Goal: Find specific page/section: Find specific page/section

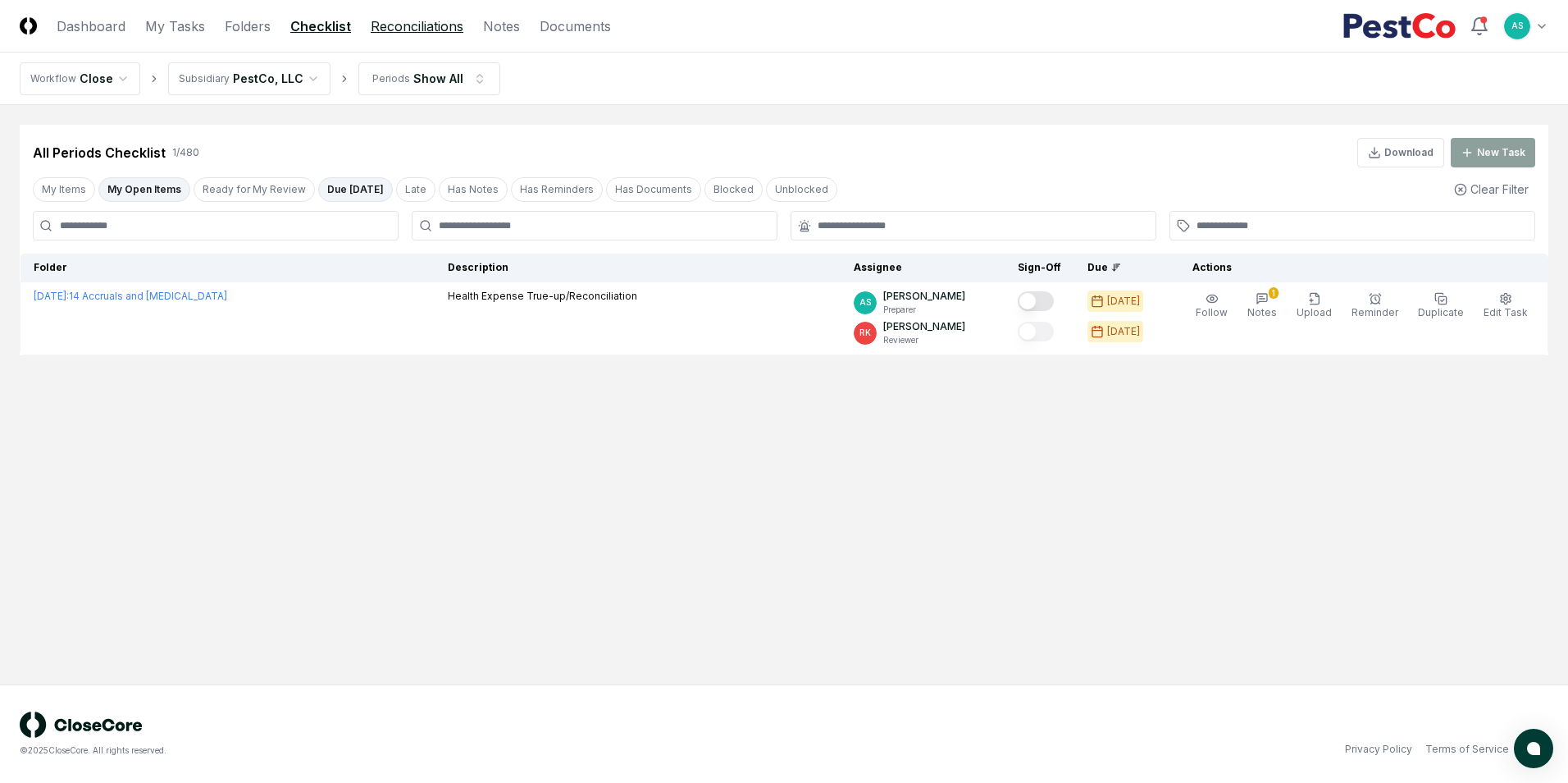
click at [430, 25] on link "Reconciliations" at bounding box center [416, 27] width 92 height 20
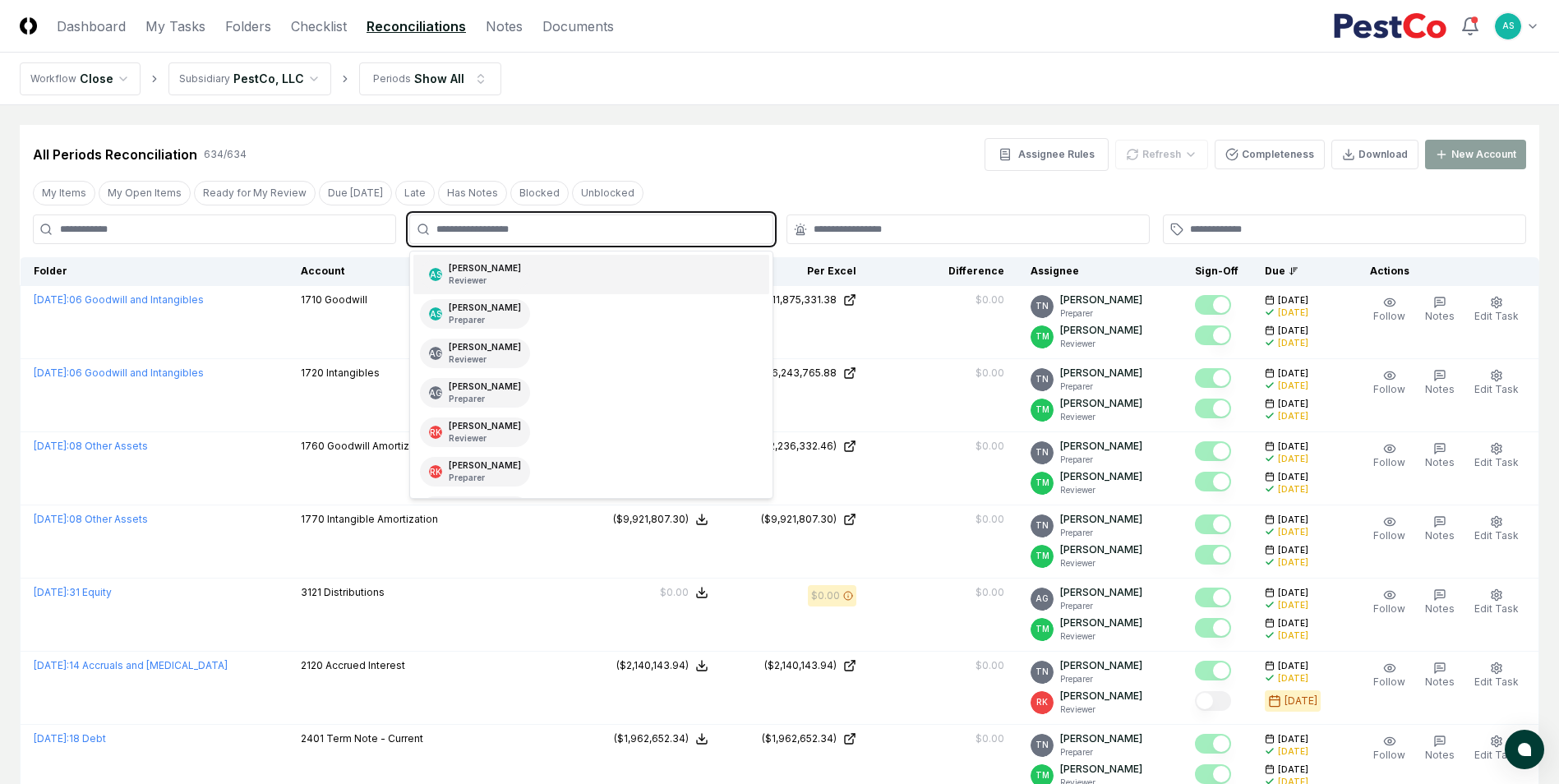
click at [500, 229] on input "text" at bounding box center [598, 229] width 326 height 15
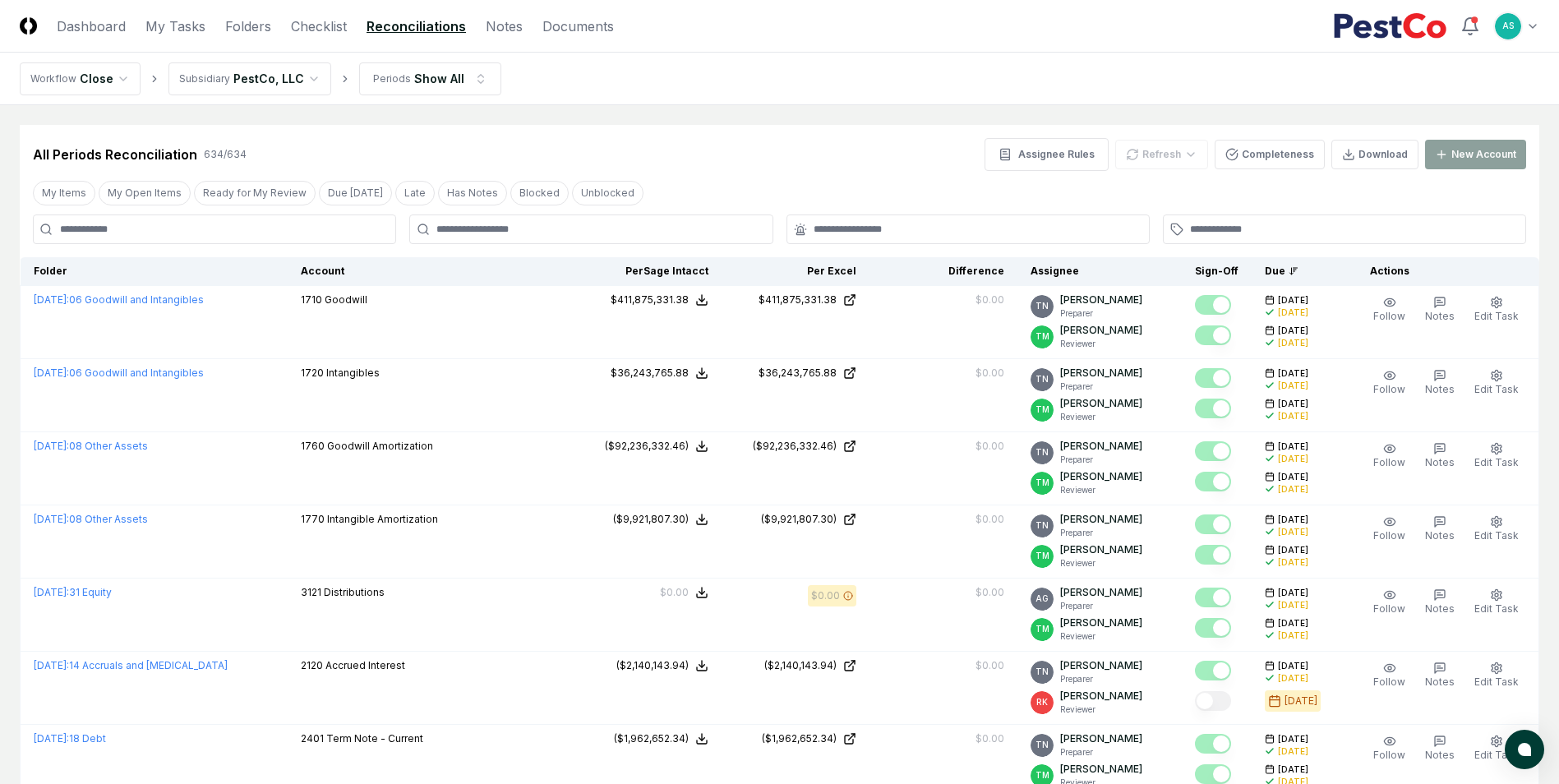
drag, startPoint x: 536, startPoint y: 135, endPoint x: 535, endPoint y: 163, distance: 28.0
click at [536, 135] on div "All Periods Reconciliation 634 / 634 Assignee Rules Refresh Completeness Downlo…" at bounding box center [780, 147] width 1519 height 46
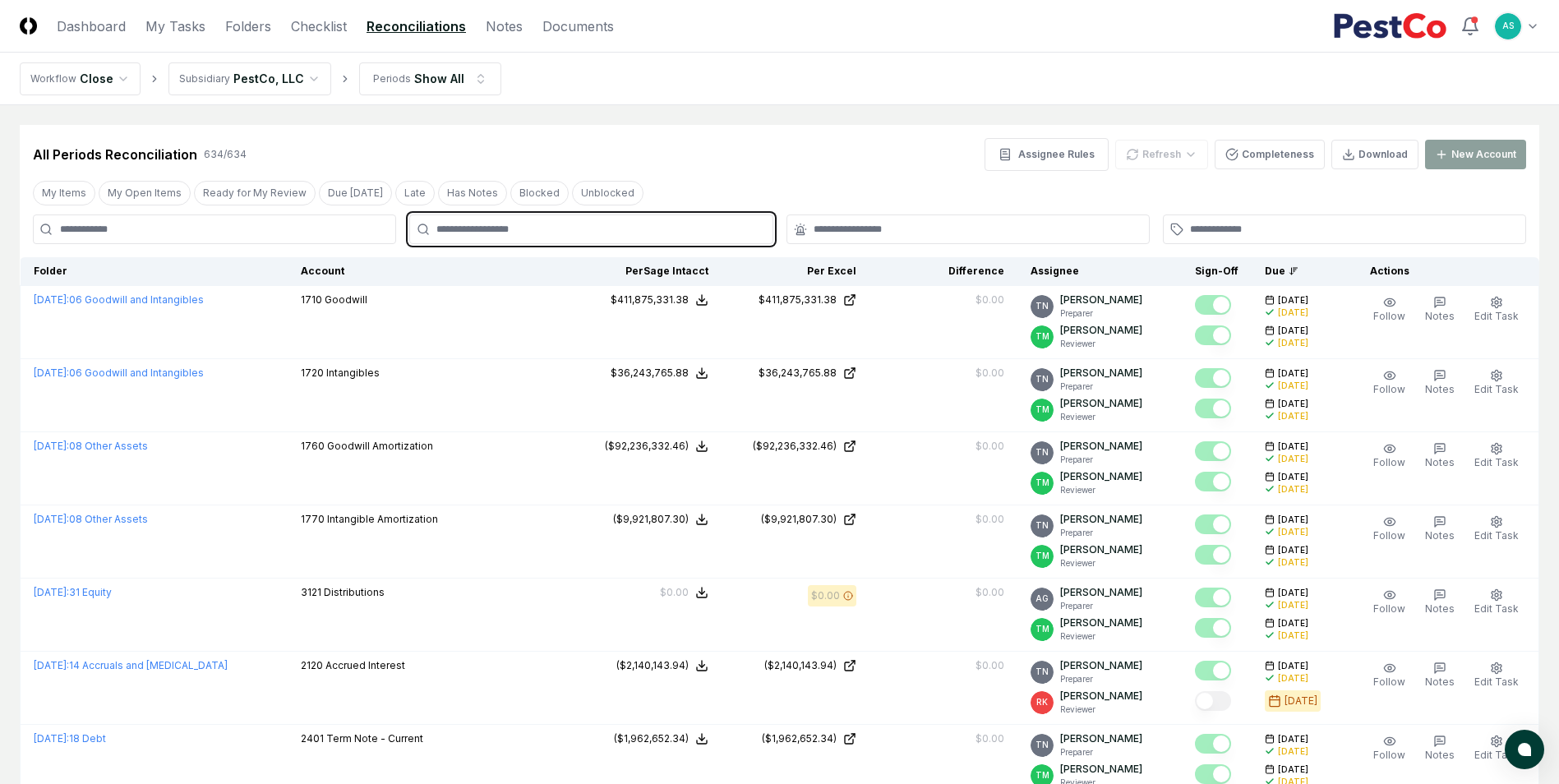
click at [530, 231] on input "text" at bounding box center [598, 229] width 326 height 15
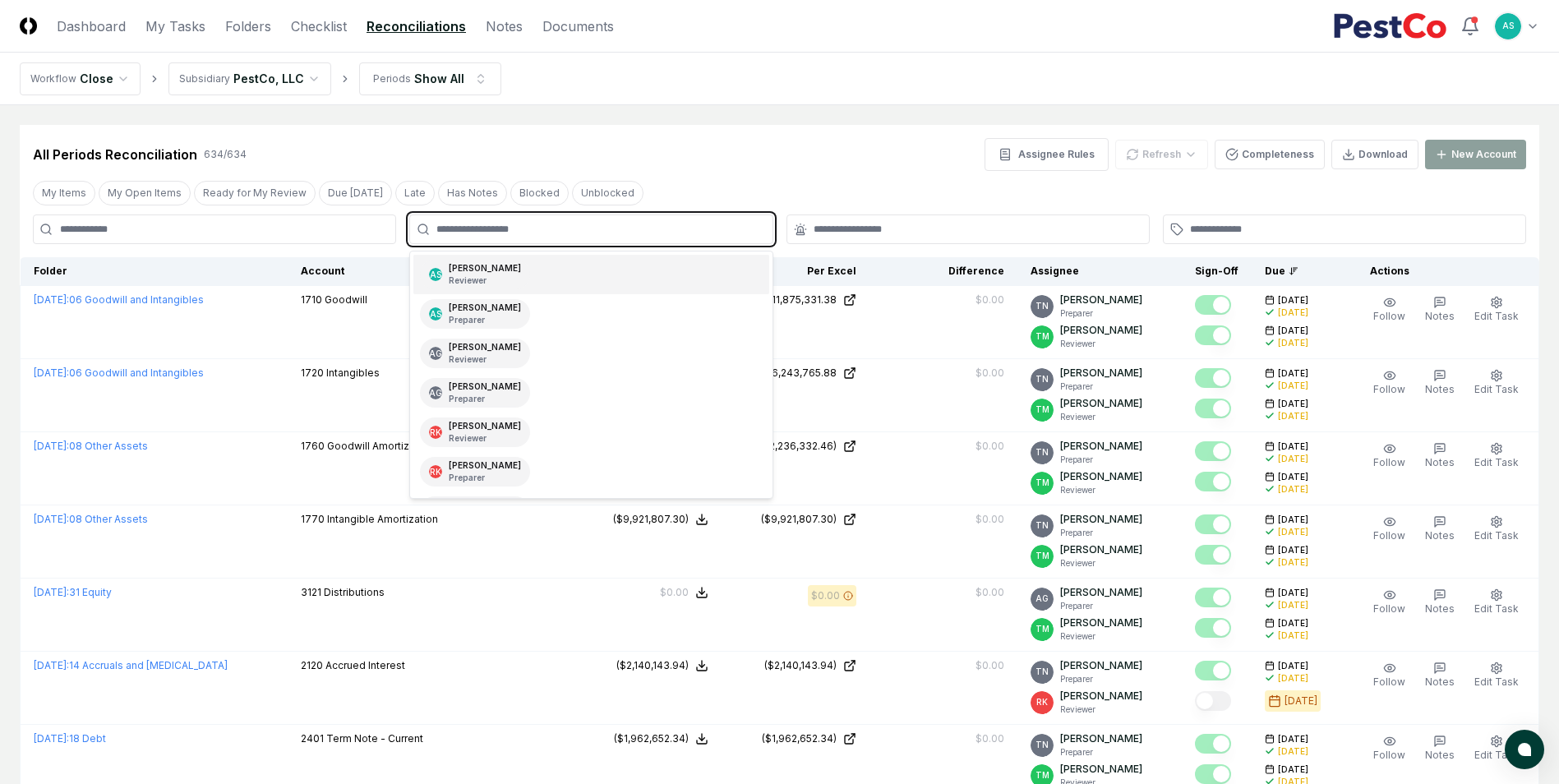
click at [474, 275] on p "Reviewer" at bounding box center [485, 281] width 73 height 12
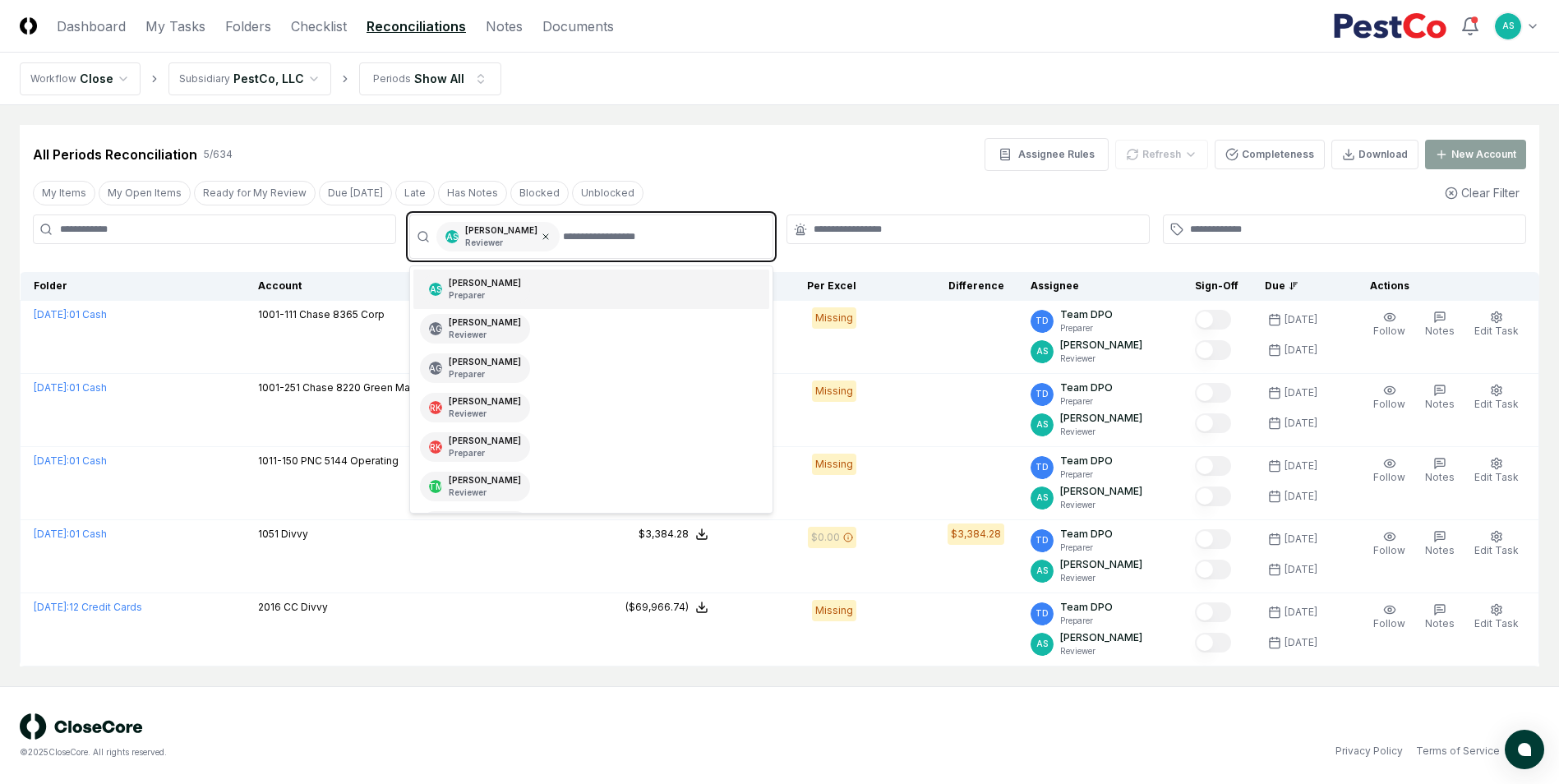
click at [541, 237] on icon at bounding box center [546, 237] width 10 height 10
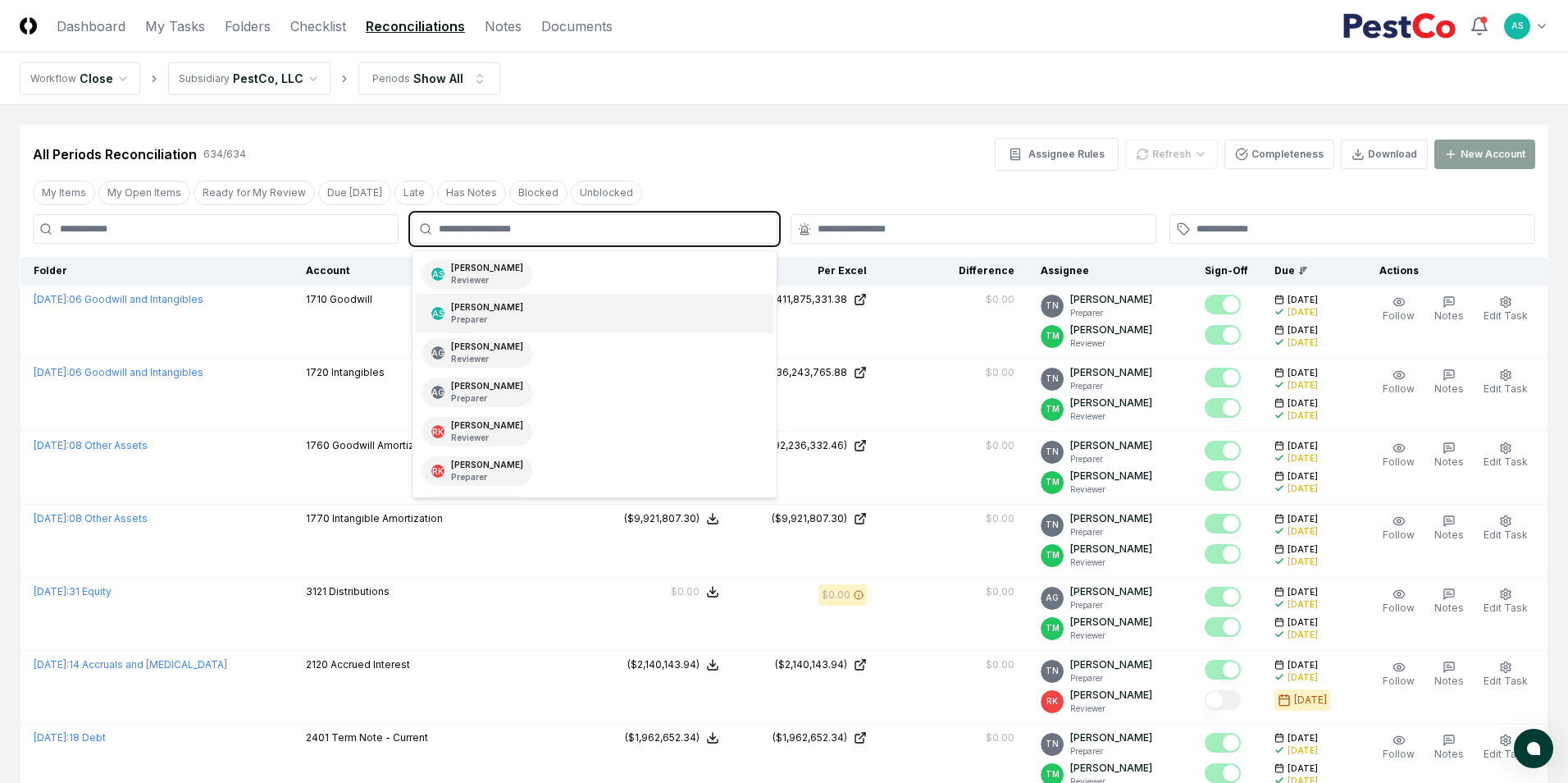
click at [468, 306] on div "[PERSON_NAME] Preparer" at bounding box center [487, 313] width 73 height 25
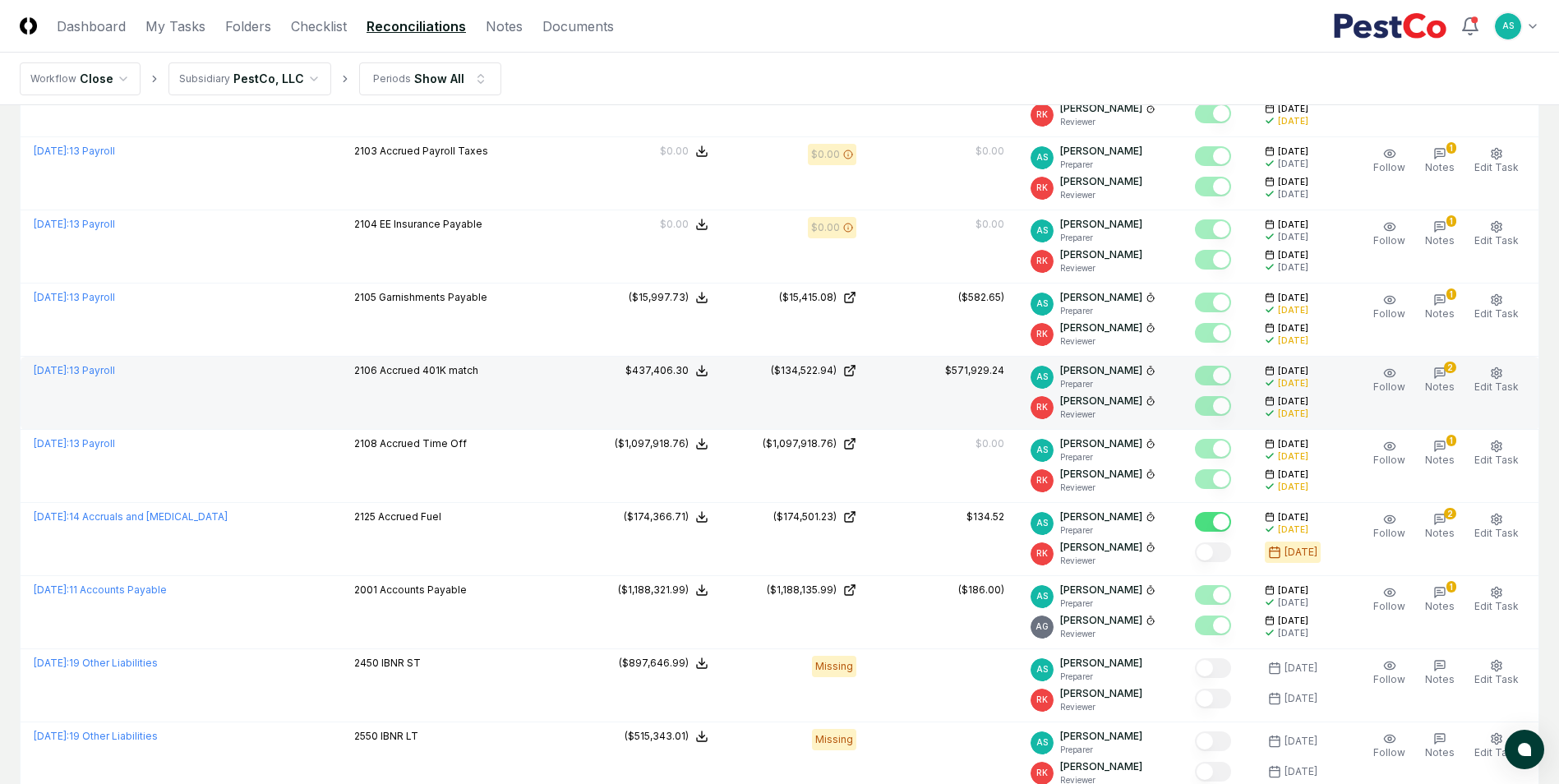
scroll to position [903, 0]
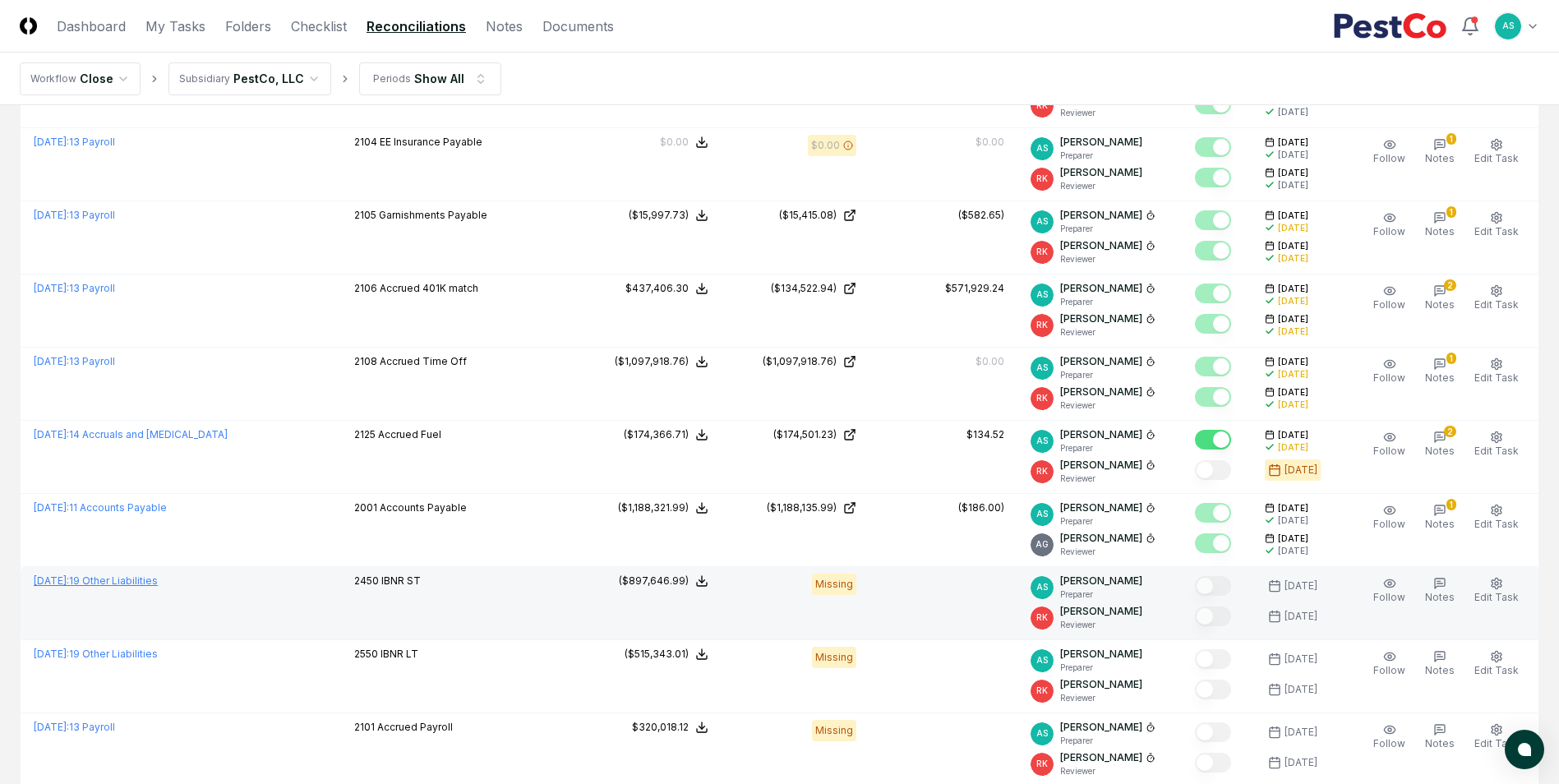
drag, startPoint x: 137, startPoint y: 578, endPoint x: 180, endPoint y: 575, distance: 43.1
click at [137, 578] on link "[DATE] : 19 Other Liabilities" at bounding box center [96, 580] width 124 height 12
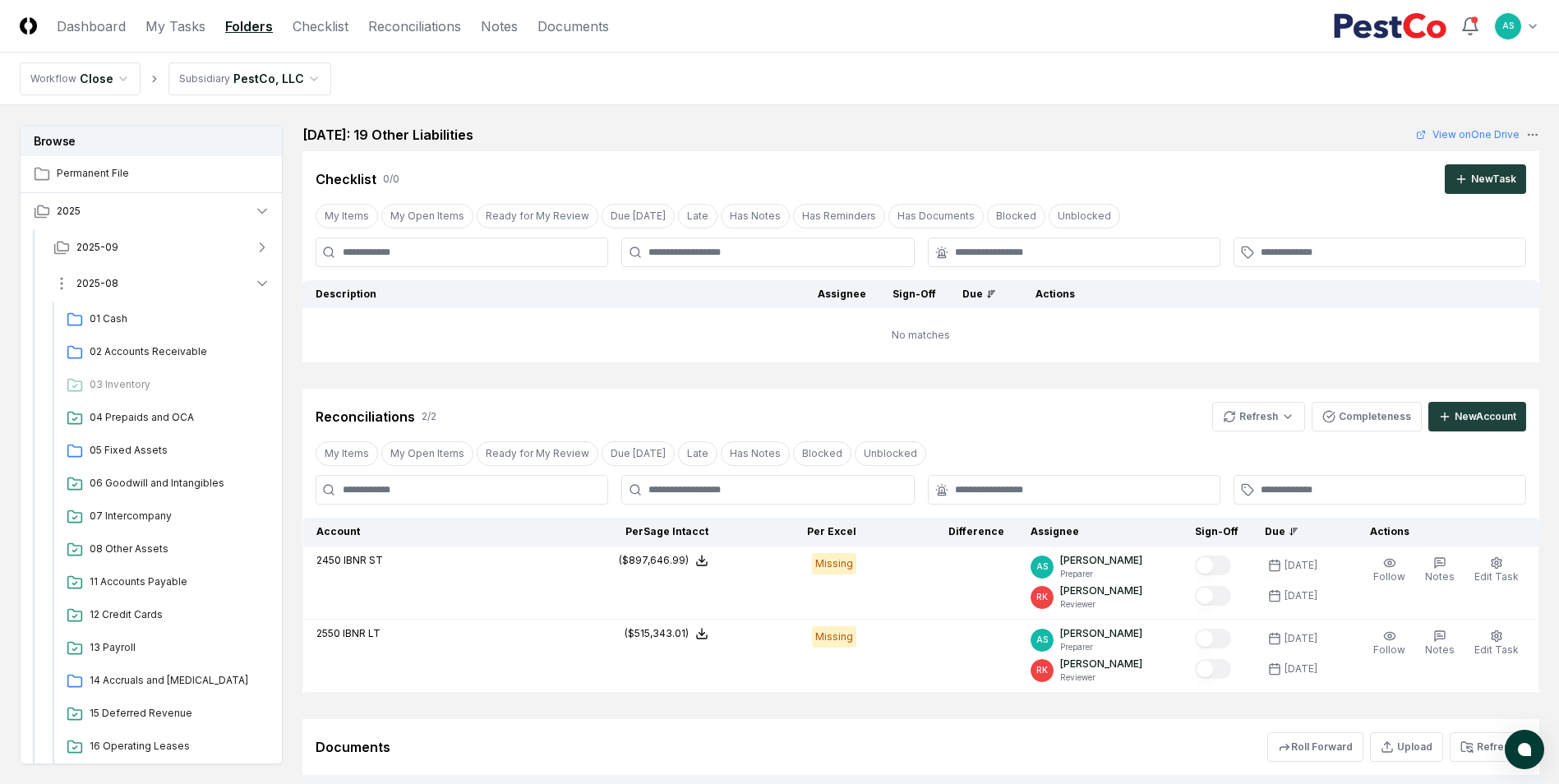
click at [260, 279] on icon "button" at bounding box center [262, 284] width 17 height 17
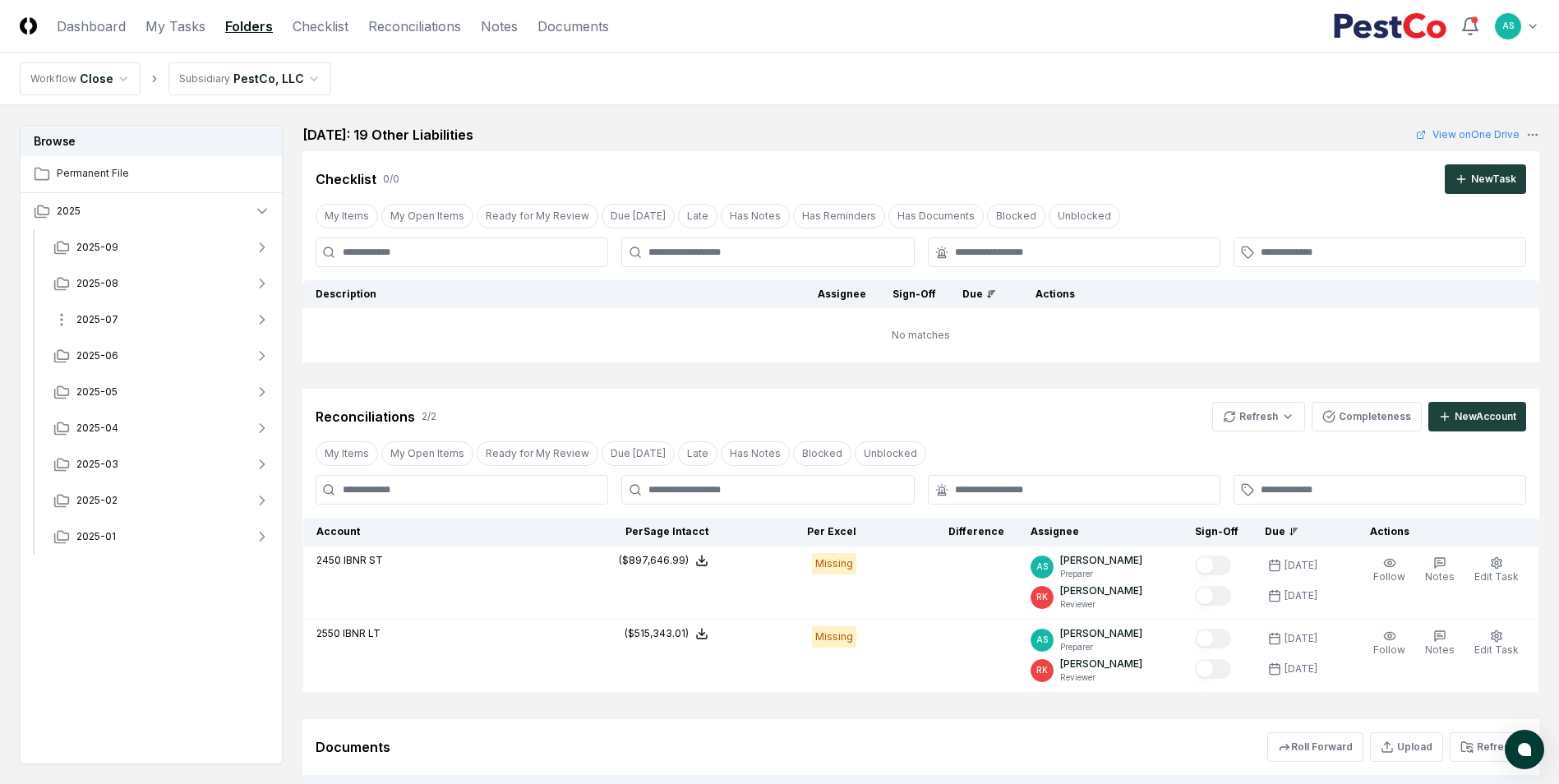
click at [266, 317] on icon "button" at bounding box center [262, 319] width 17 height 17
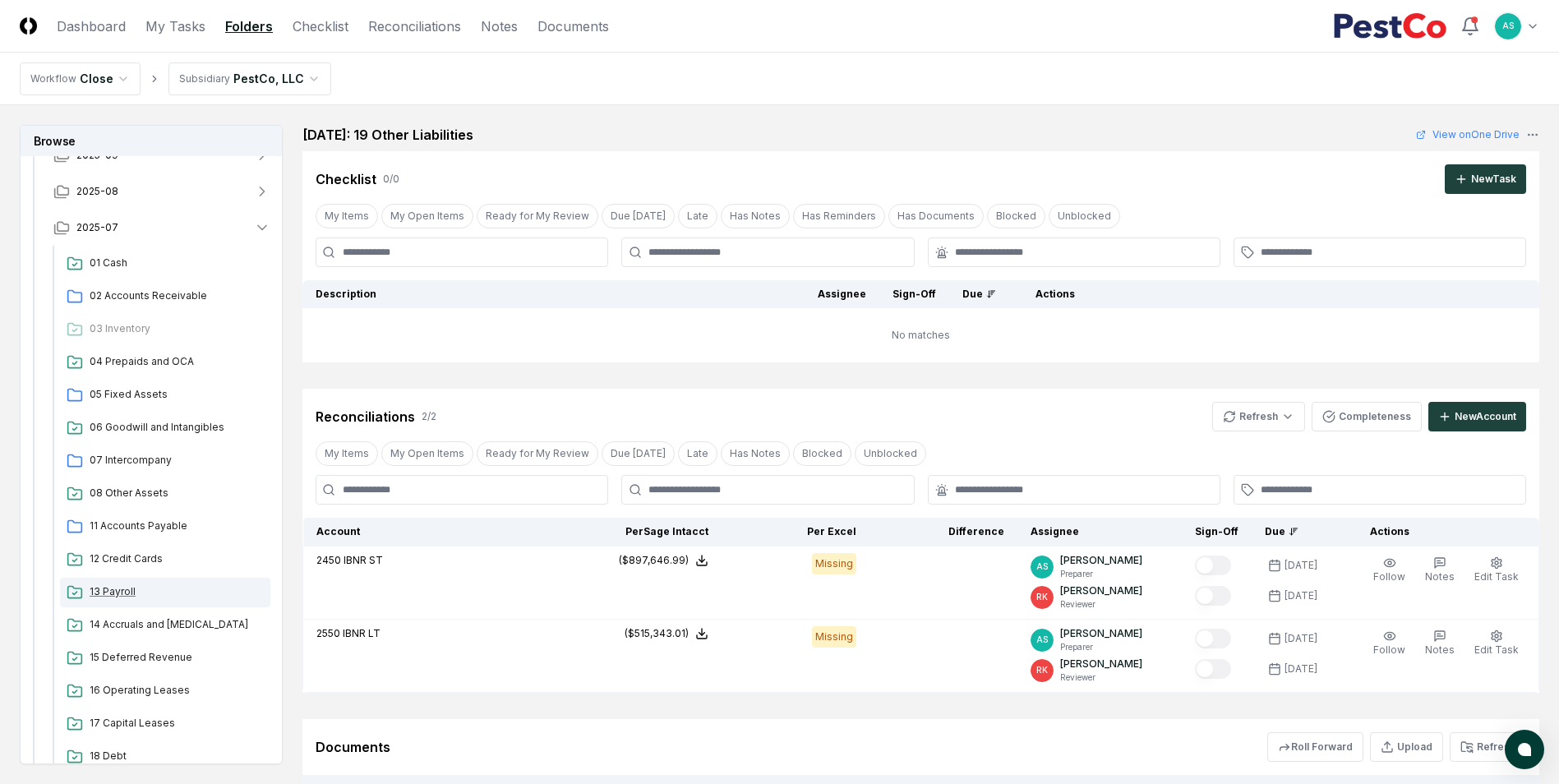
scroll to position [247, 0]
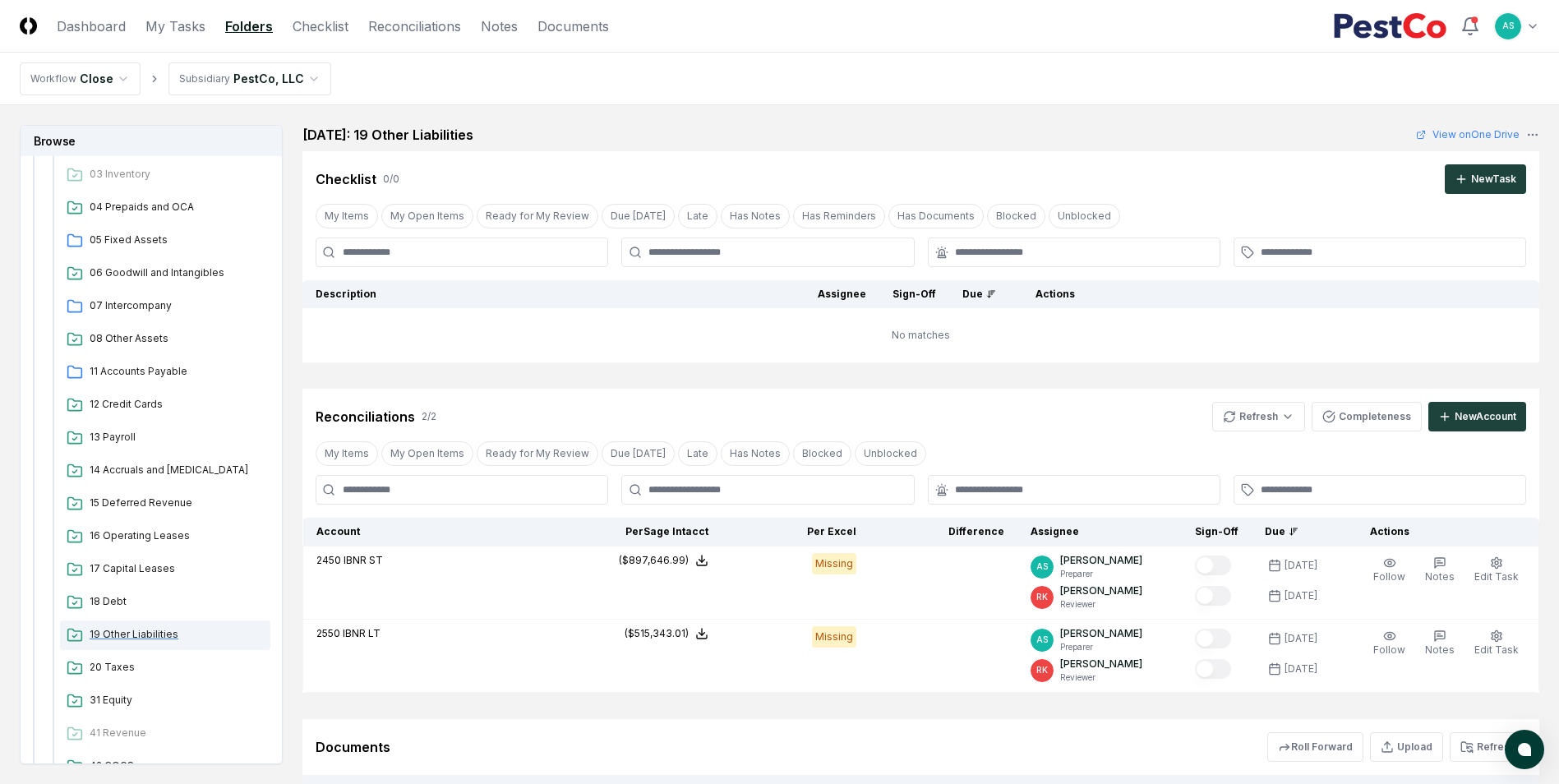
click at [139, 622] on div "19 Other Liabilities" at bounding box center [164, 635] width 210 height 30
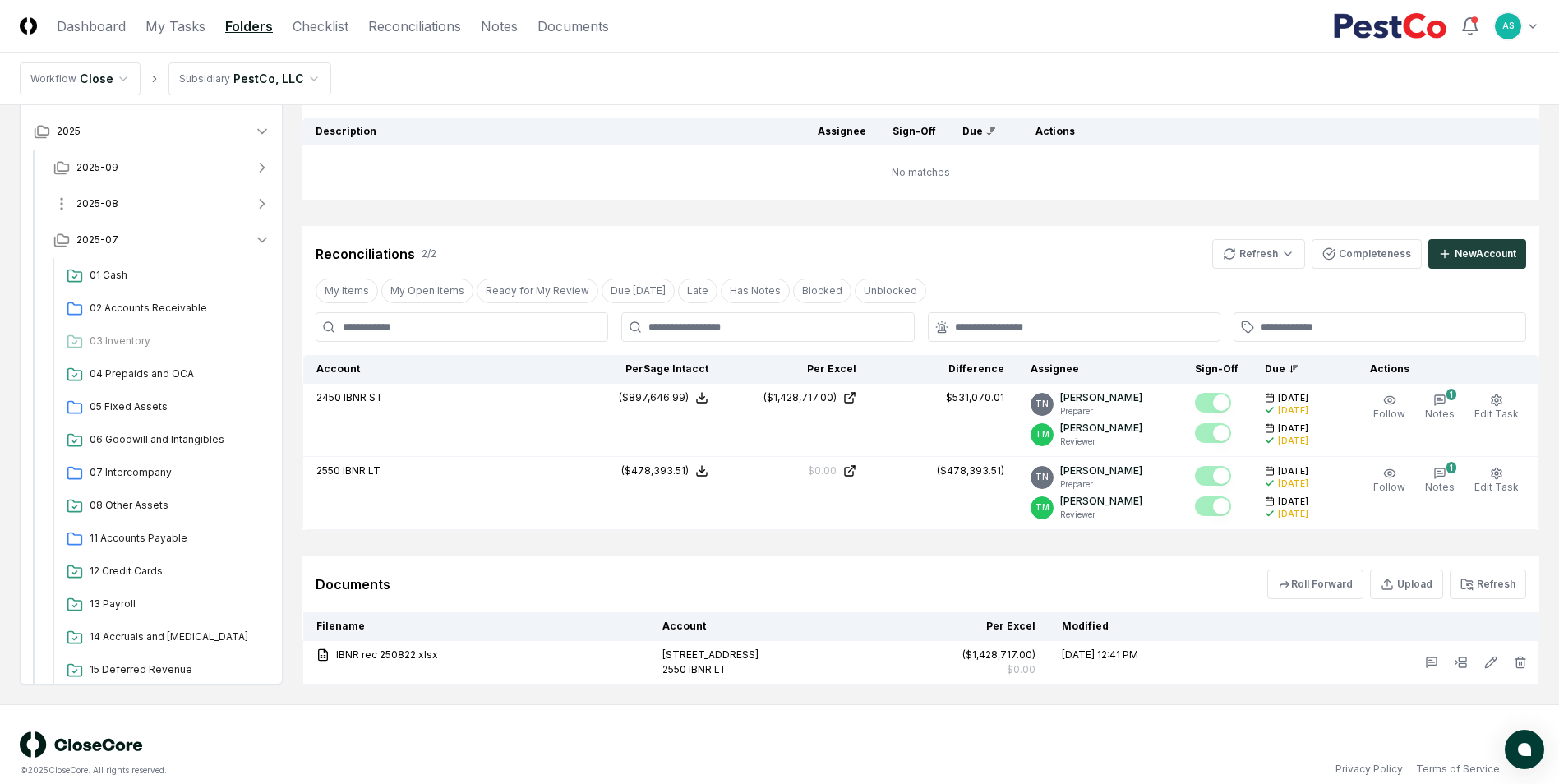
click at [263, 197] on icon "button" at bounding box center [262, 203] width 17 height 17
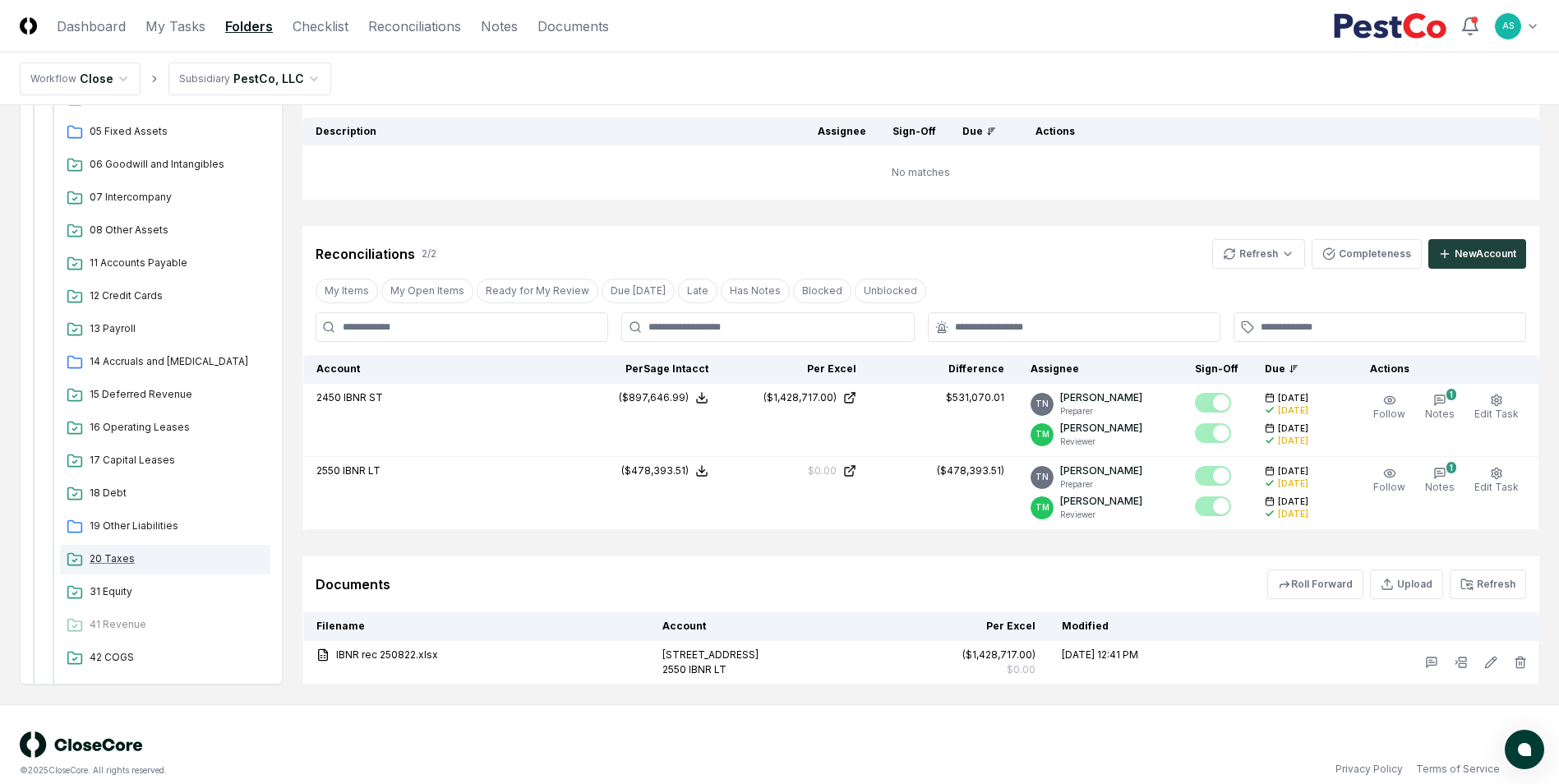
scroll to position [247, 0]
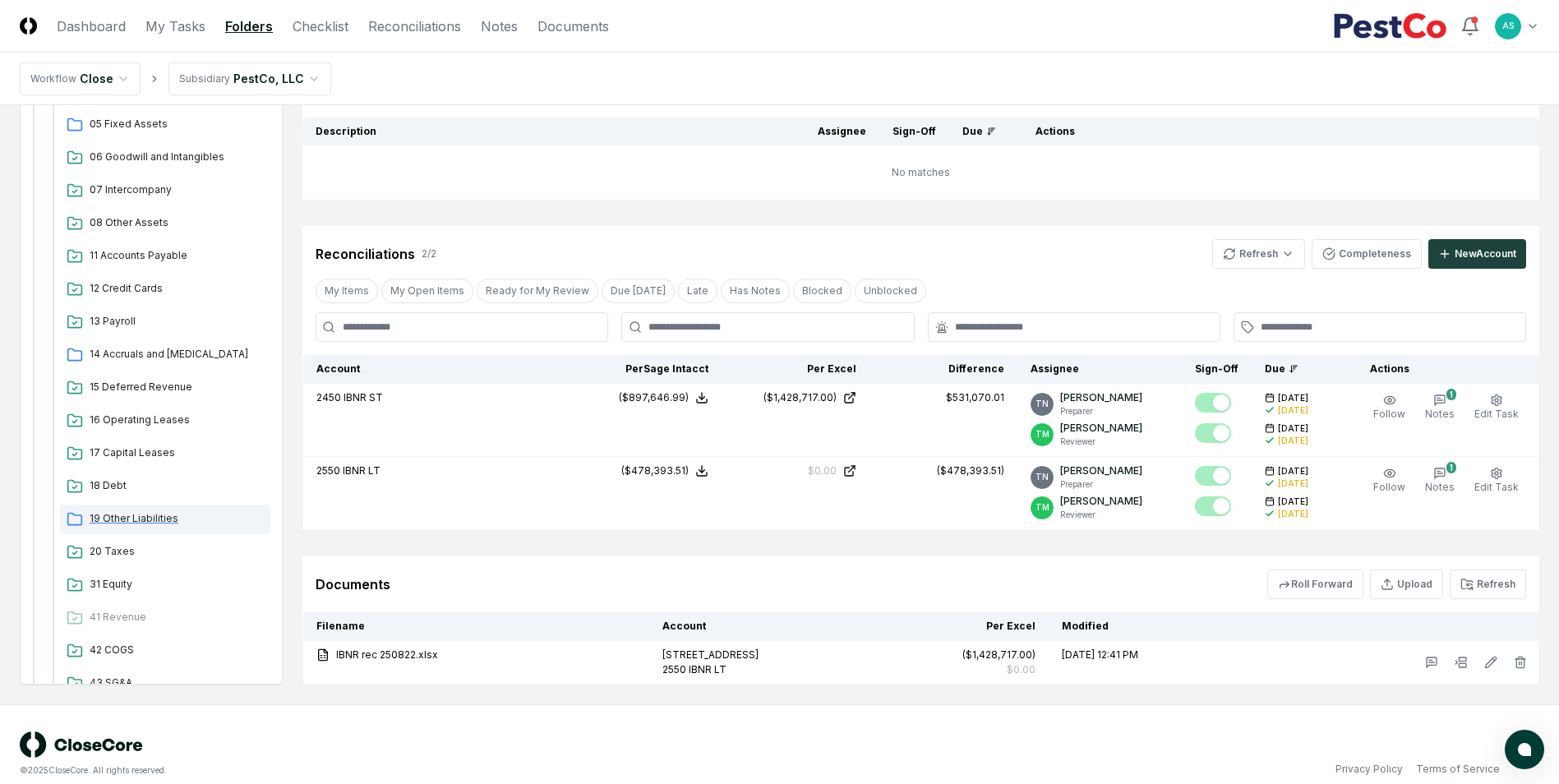
click at [125, 524] on span "19 Other Liabilities" at bounding box center [176, 517] width 174 height 15
